Goal: Check status: Check status

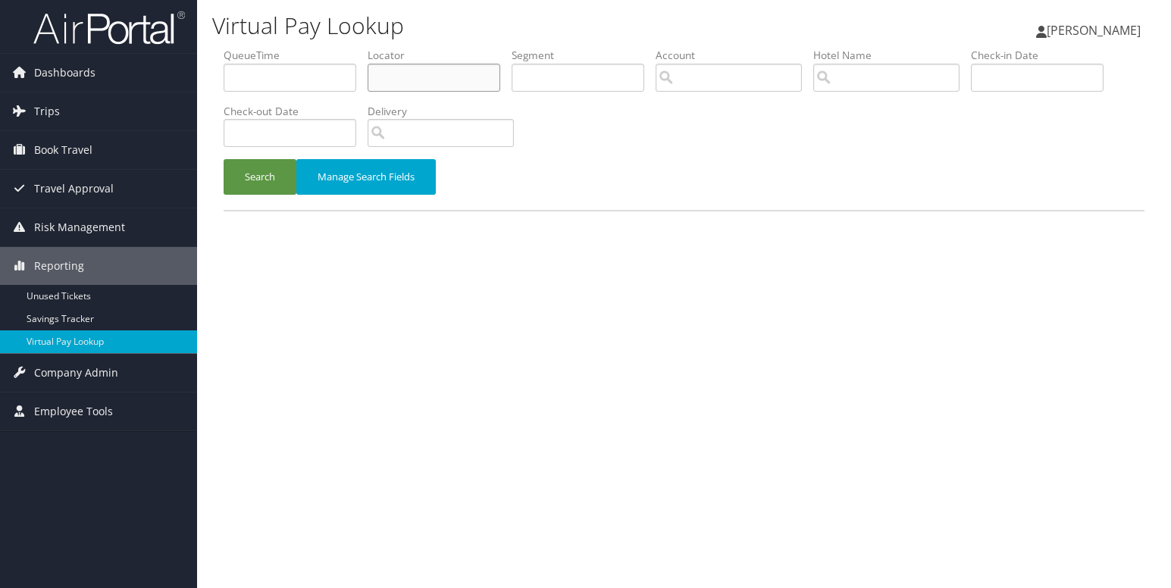
click at [403, 84] on input "text" at bounding box center [434, 78] width 133 height 28
paste input "DYFKHU"
type input "DYFKHU"
click at [293, 171] on button "Search" at bounding box center [260, 177] width 73 height 36
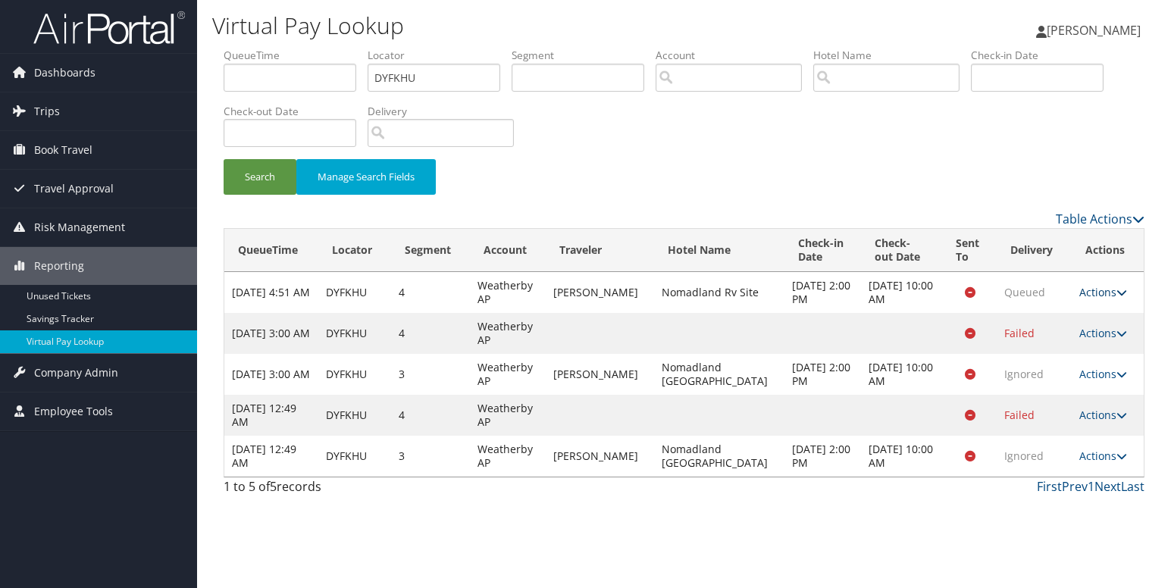
click at [1111, 290] on link "Actions" at bounding box center [1104, 292] width 48 height 14
click at [1048, 340] on link "Logs" at bounding box center [1070, 341] width 96 height 26
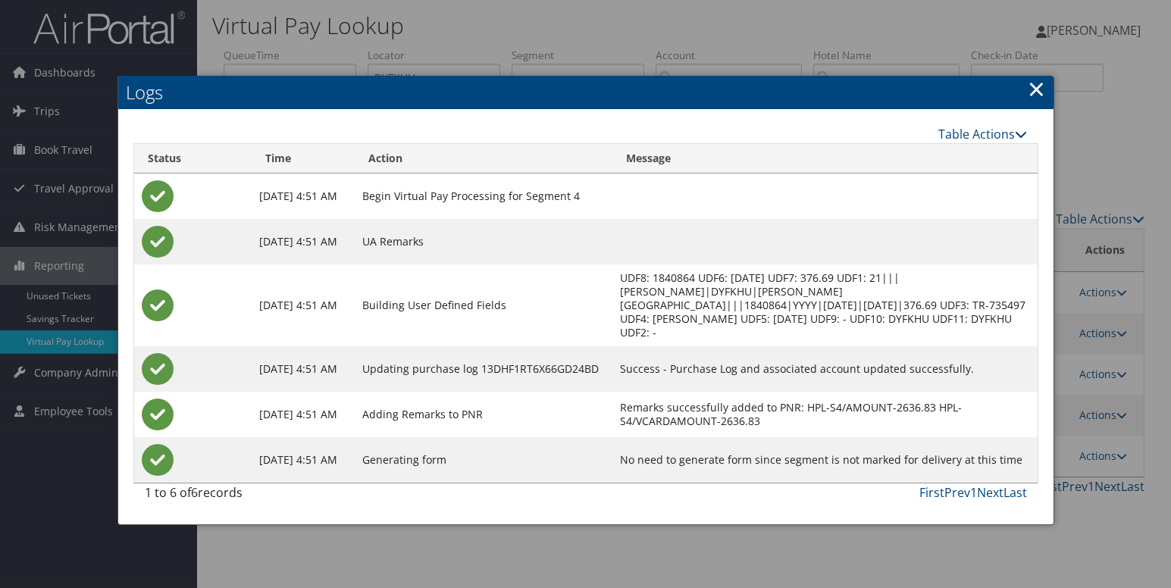
click at [1038, 93] on link "×" at bounding box center [1036, 89] width 17 height 30
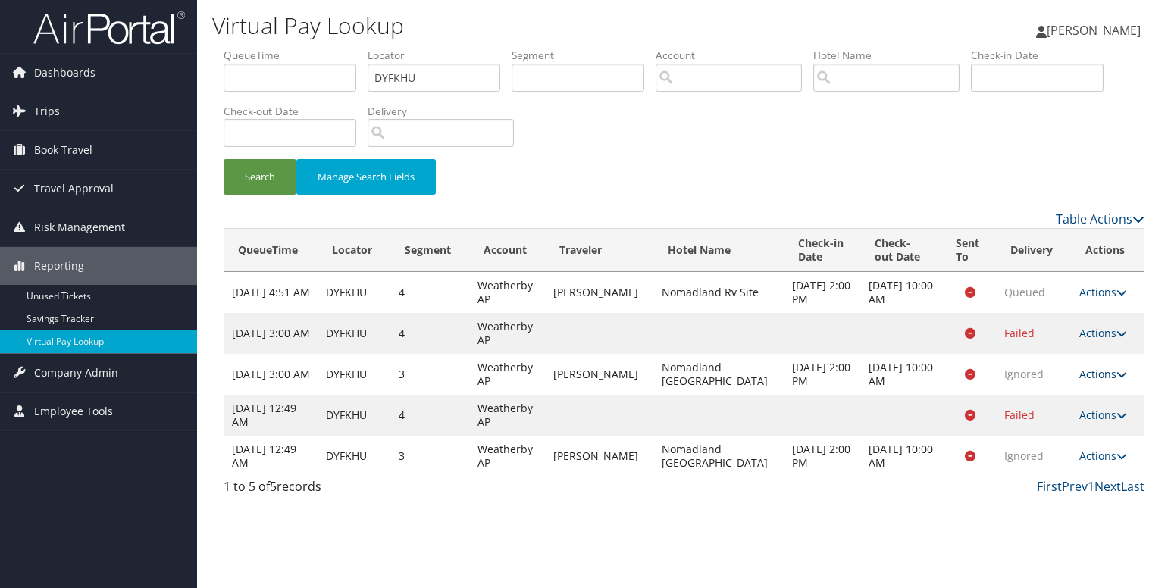
click at [1111, 378] on link "Actions" at bounding box center [1104, 374] width 48 height 14
click at [1030, 420] on icon at bounding box center [1035, 422] width 14 height 11
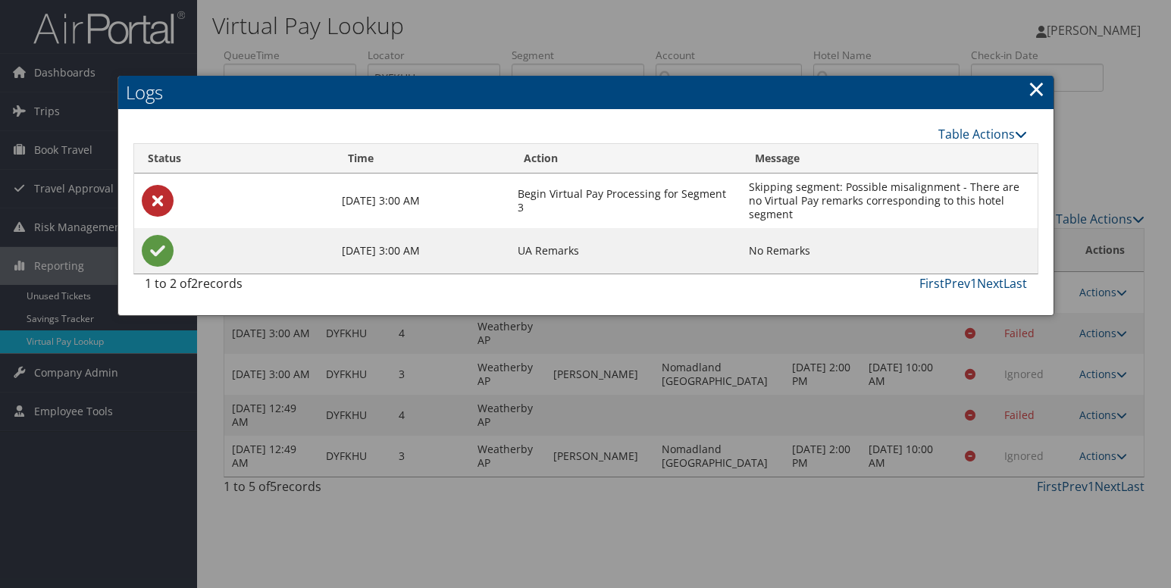
click at [1034, 92] on link "×" at bounding box center [1036, 89] width 17 height 30
